Goal: Find specific page/section

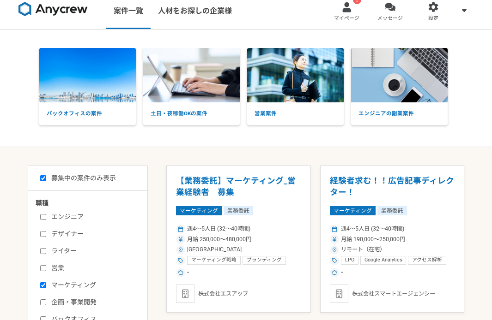
scroll to position [8, 0]
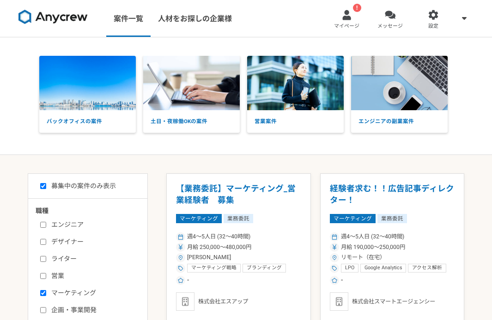
click at [78, 27] on link at bounding box center [53, 18] width 77 height 25
checkbox input "false"
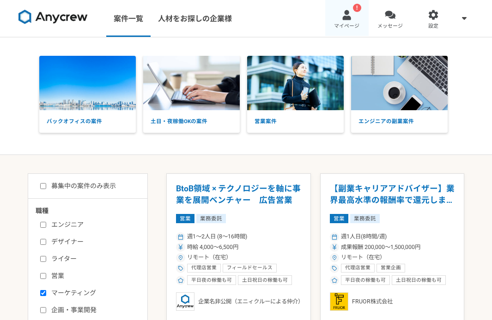
click at [340, 19] on link "! マイページ" at bounding box center [346, 18] width 43 height 37
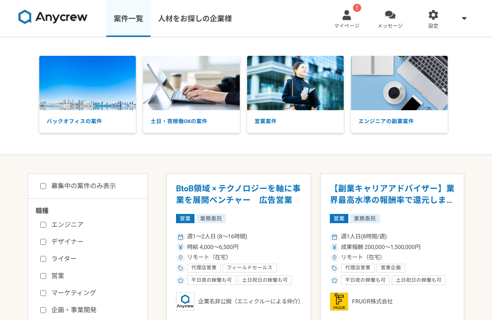
click at [121, 22] on link "案件一覧" at bounding box center [128, 18] width 44 height 37
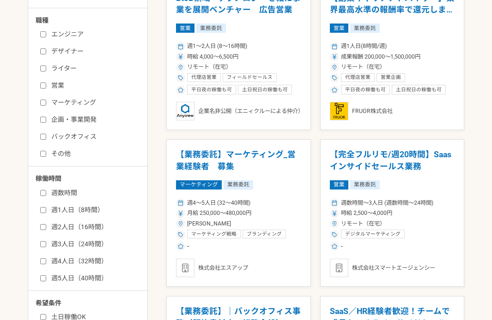
scroll to position [102, 0]
